Goal: Find contact information: Find contact information

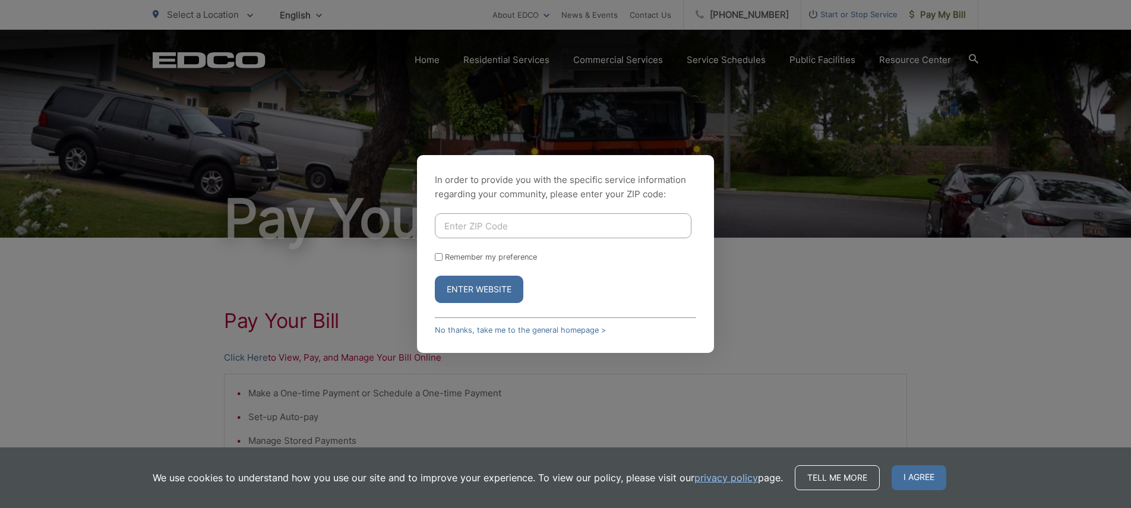
click at [713, 350] on div "In order to provide you with the specific service information regarding your co…" at bounding box center [565, 254] width 297 height 198
click at [488, 328] on link "No thanks, take me to the general homepage >" at bounding box center [520, 329] width 171 height 9
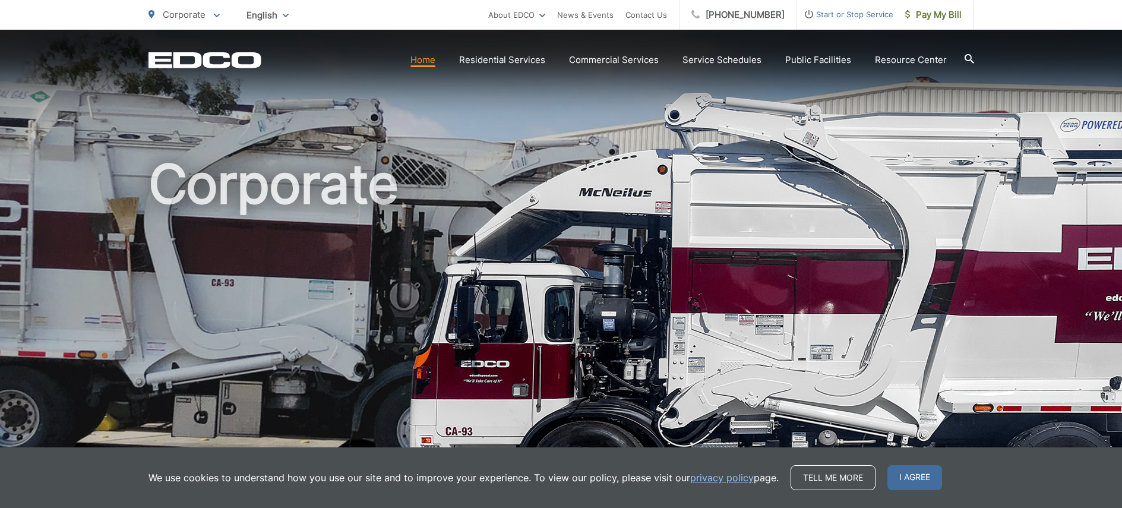
click at [428, 59] on link "Home" at bounding box center [422, 60] width 25 height 14
click at [767, 20] on link "[PHONE_NUMBER]" at bounding box center [738, 15] width 118 height 30
click at [539, 12] on link "About EDCO" at bounding box center [516, 15] width 57 height 14
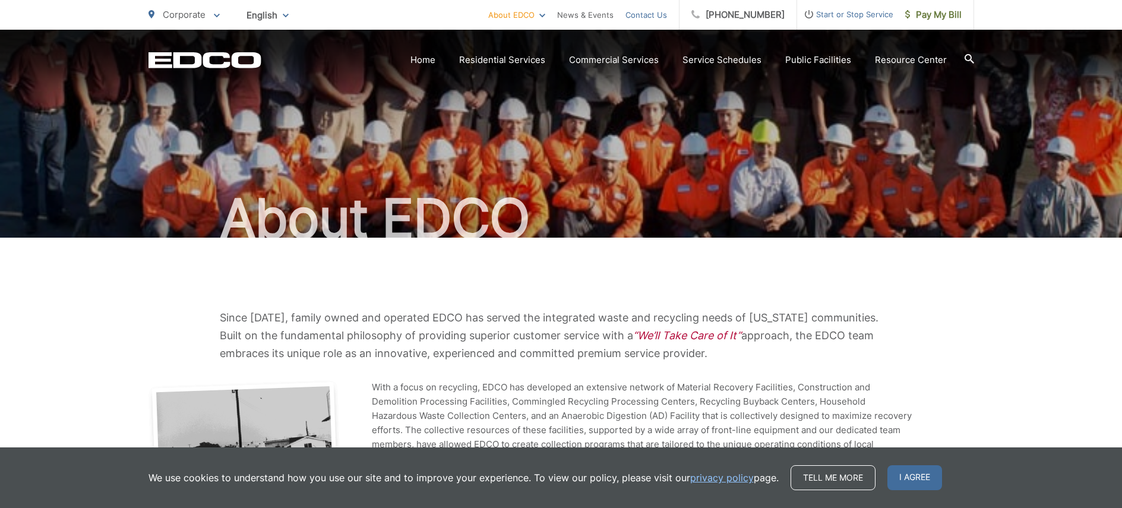
click at [659, 18] on link "Contact Us" at bounding box center [646, 15] width 42 height 14
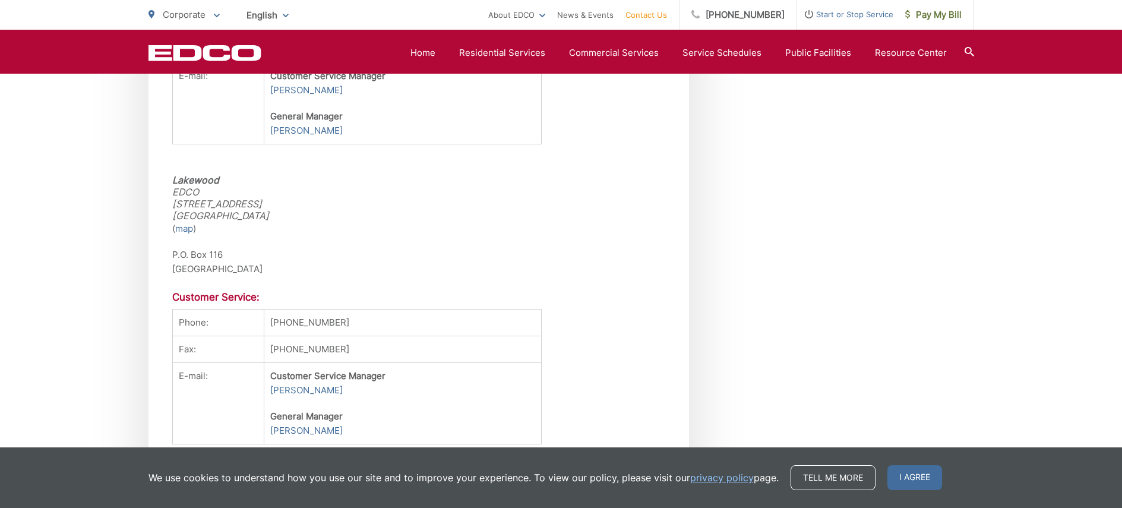
scroll to position [2801, 0]
